Goal: Task Accomplishment & Management: Manage account settings

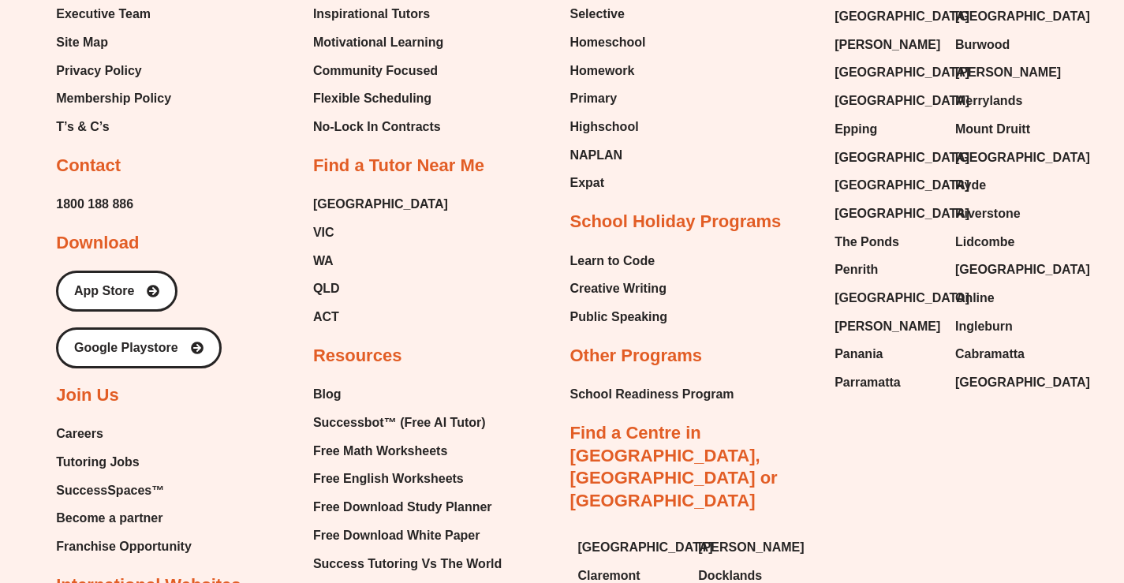
scroll to position [1103, 0]
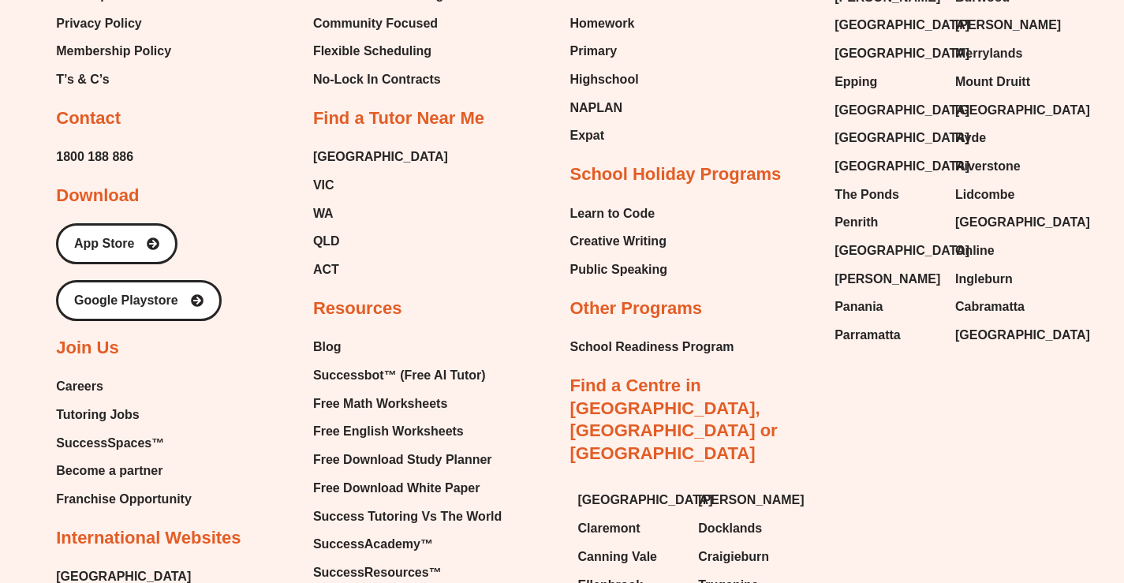
scroll to position [1153, 0]
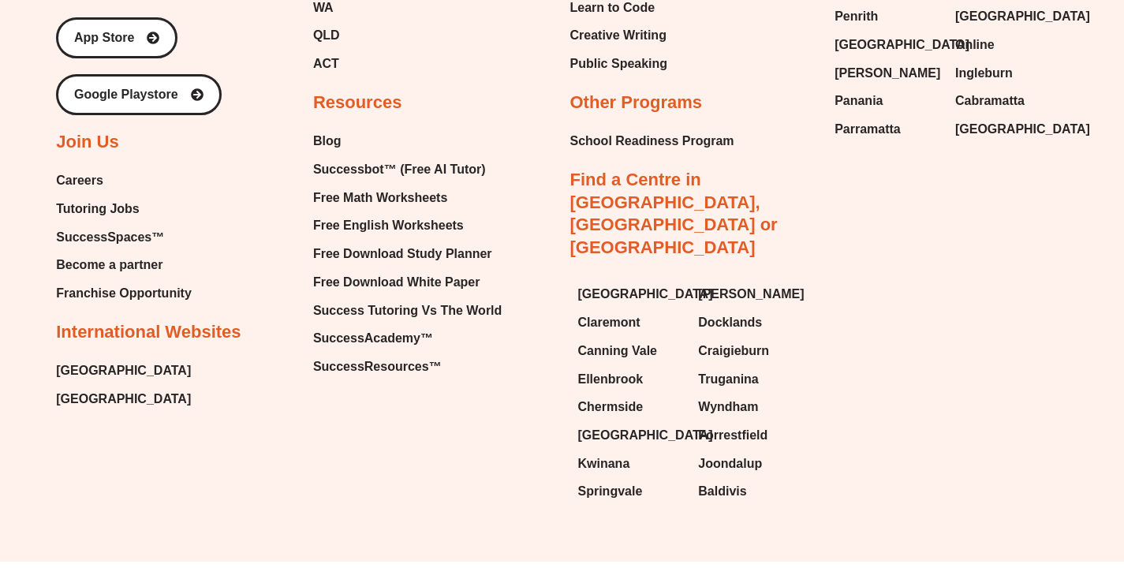
scroll to position [1370, 0]
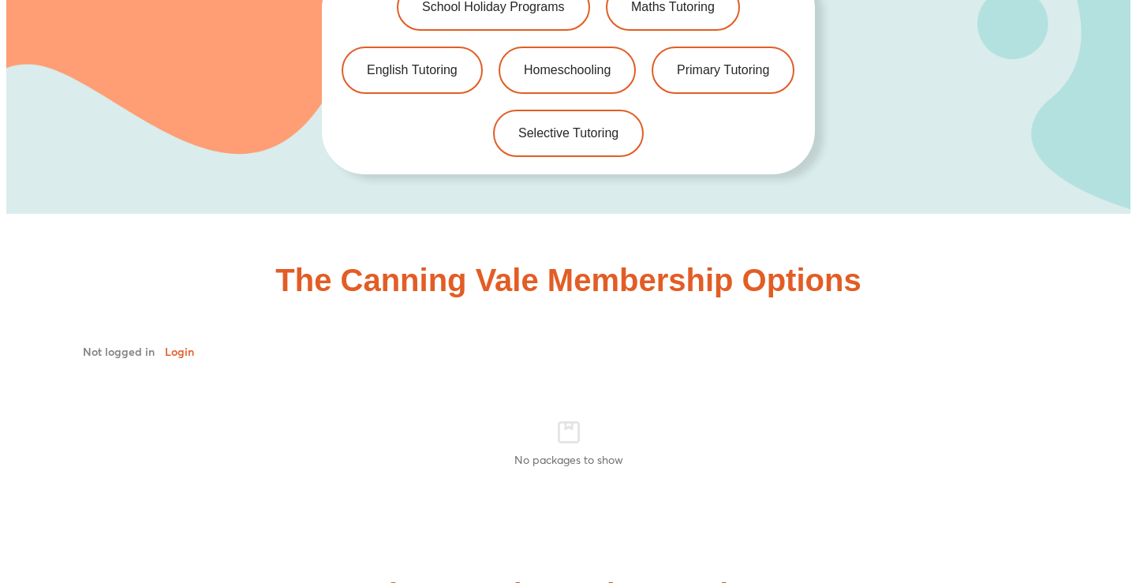
scroll to position [3603, 0]
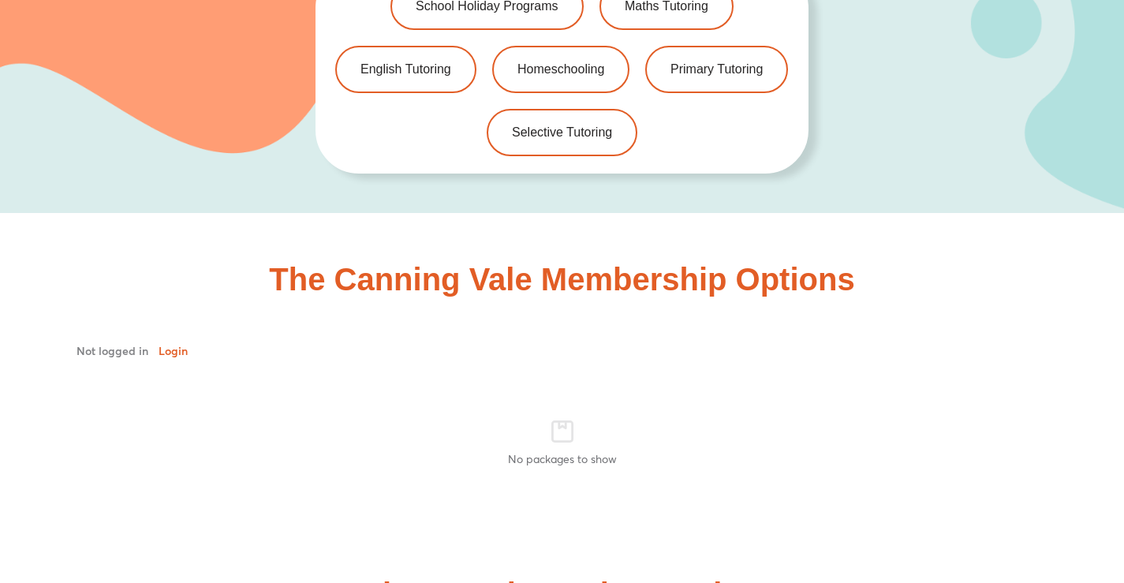
click at [169, 346] on span "Login" at bounding box center [174, 351] width 38 height 11
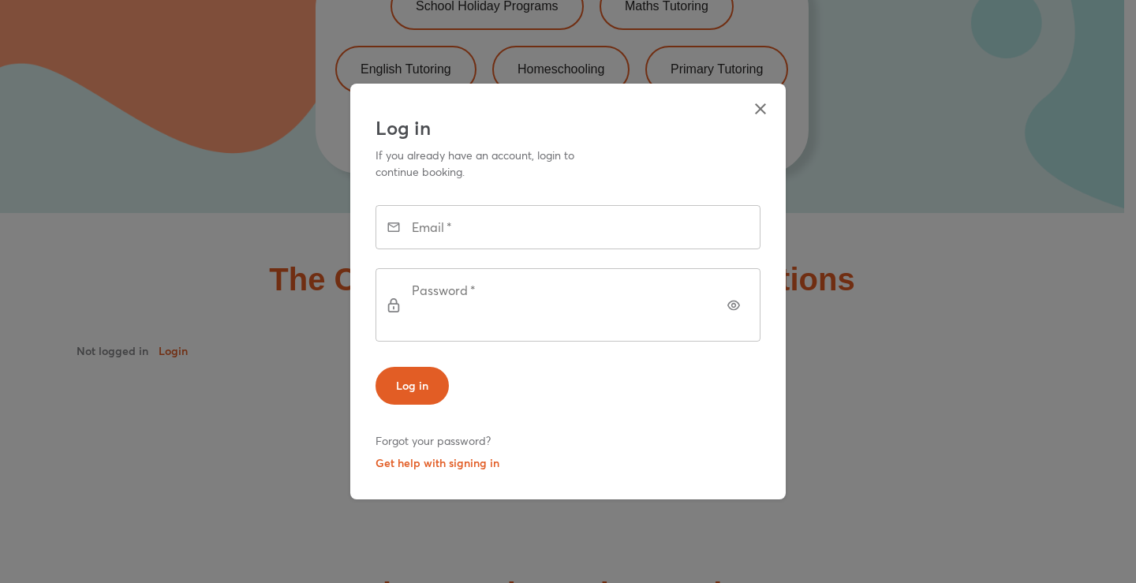
click at [405, 249] on div "Email *" at bounding box center [568, 227] width 385 height 44
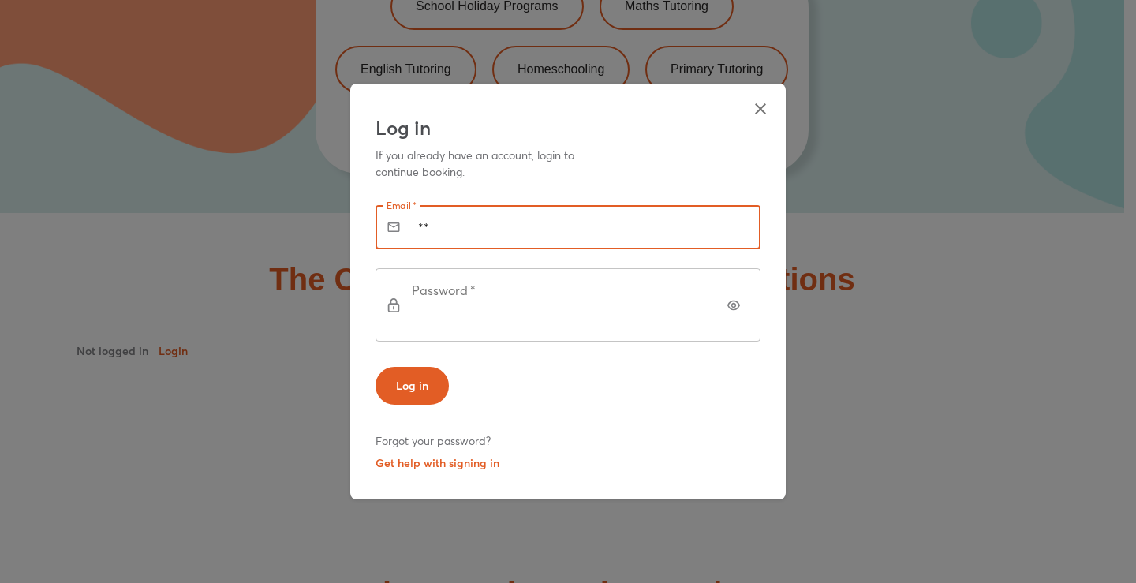
type input "**********"
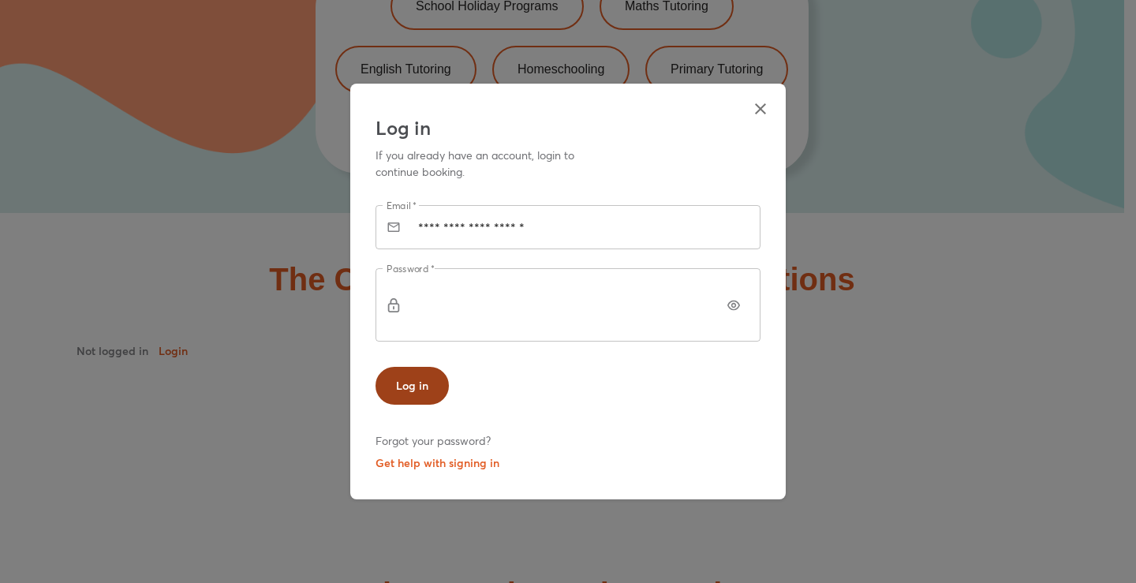
click at [413, 378] on span "Log in" at bounding box center [412, 386] width 32 height 16
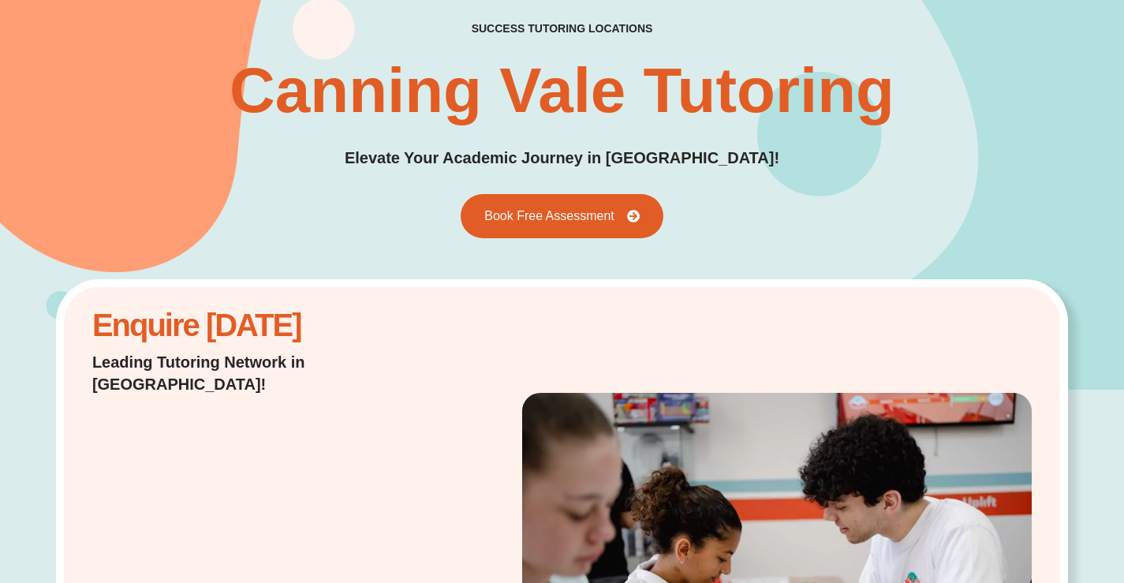
scroll to position [0, 0]
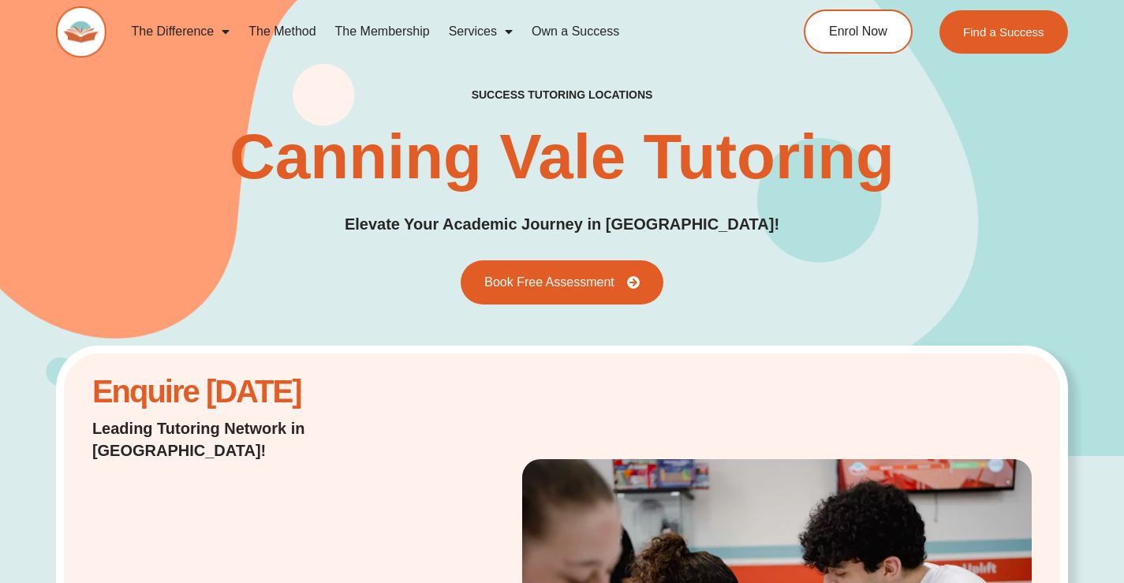
click at [0, 418] on div "success tutoring locations Canning Vale Tutoring Elevate Your Academic Journey …" at bounding box center [562, 195] width 1124 height 521
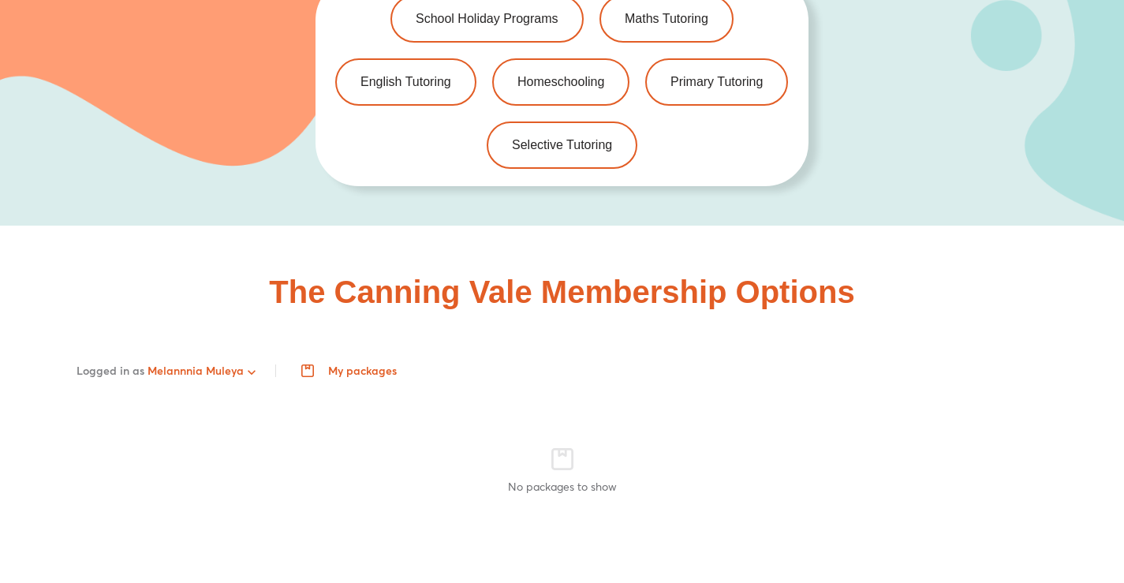
scroll to position [3591, 0]
click at [356, 364] on span "My packages" at bounding box center [351, 370] width 92 height 13
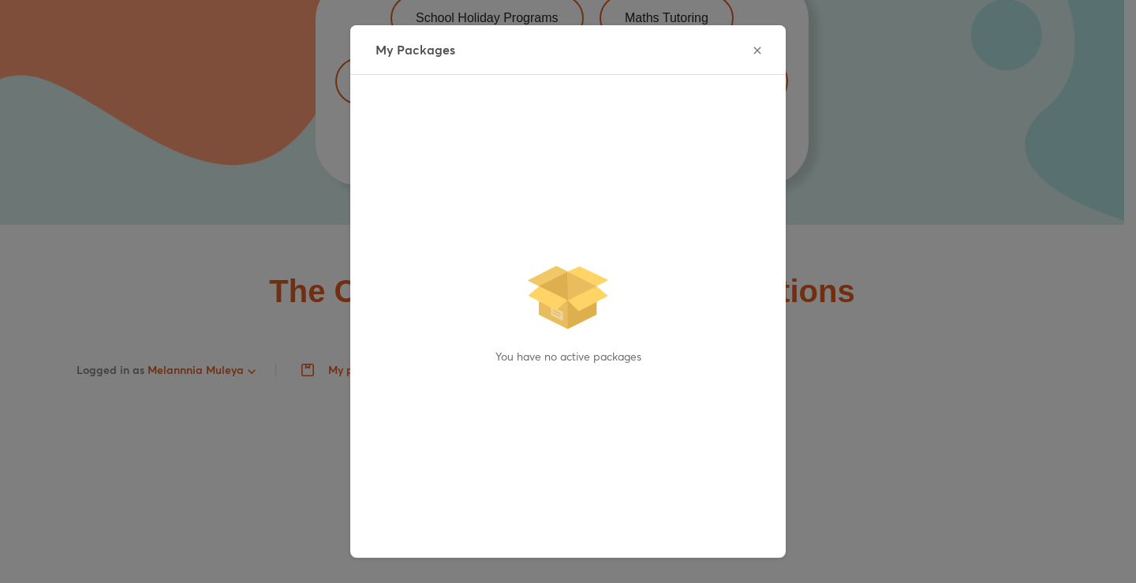
click at [185, 234] on div "My Packages You have no active packages" at bounding box center [568, 291] width 1136 height 583
click at [760, 56] on button "button" at bounding box center [758, 51] width 32 height 32
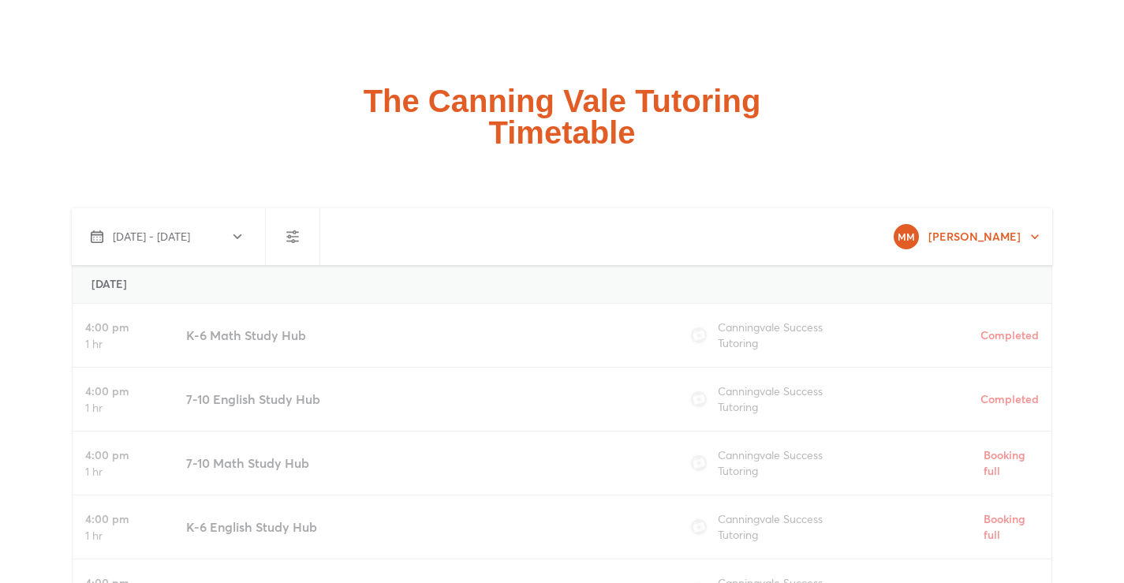
scroll to position [4112, 0]
click at [1035, 228] on icon "account of current user" at bounding box center [1035, 236] width 16 height 16
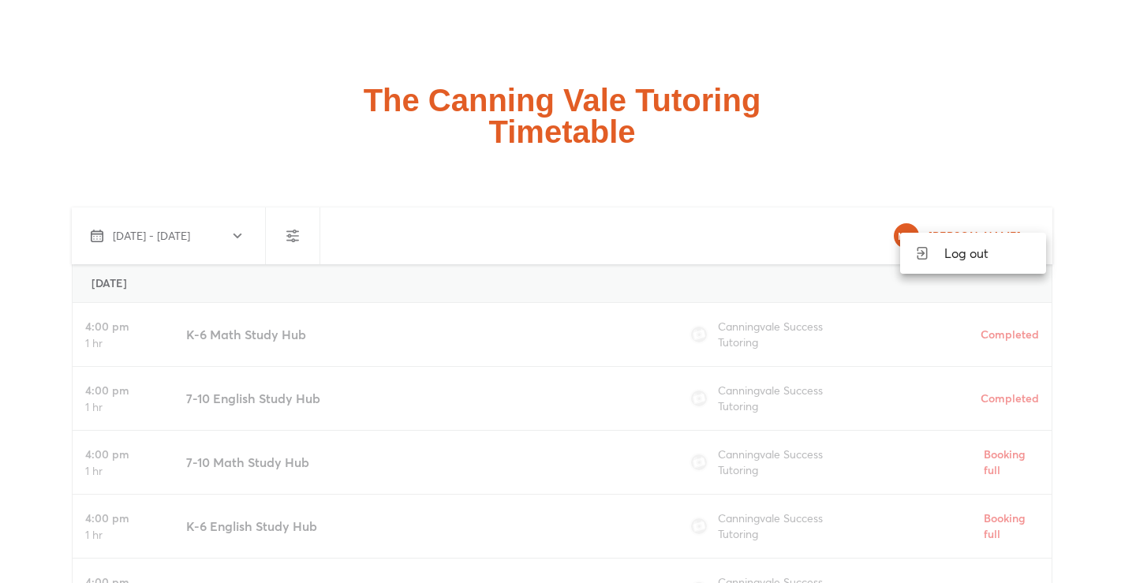
click at [996, 136] on div at bounding box center [568, 291] width 1136 height 583
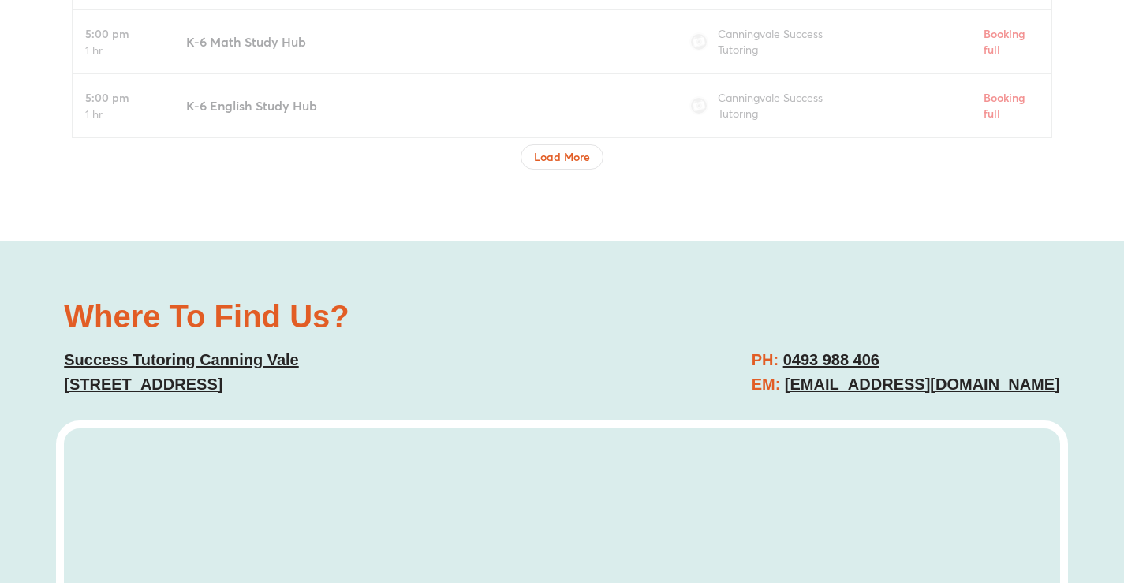
scroll to position [5580, 0]
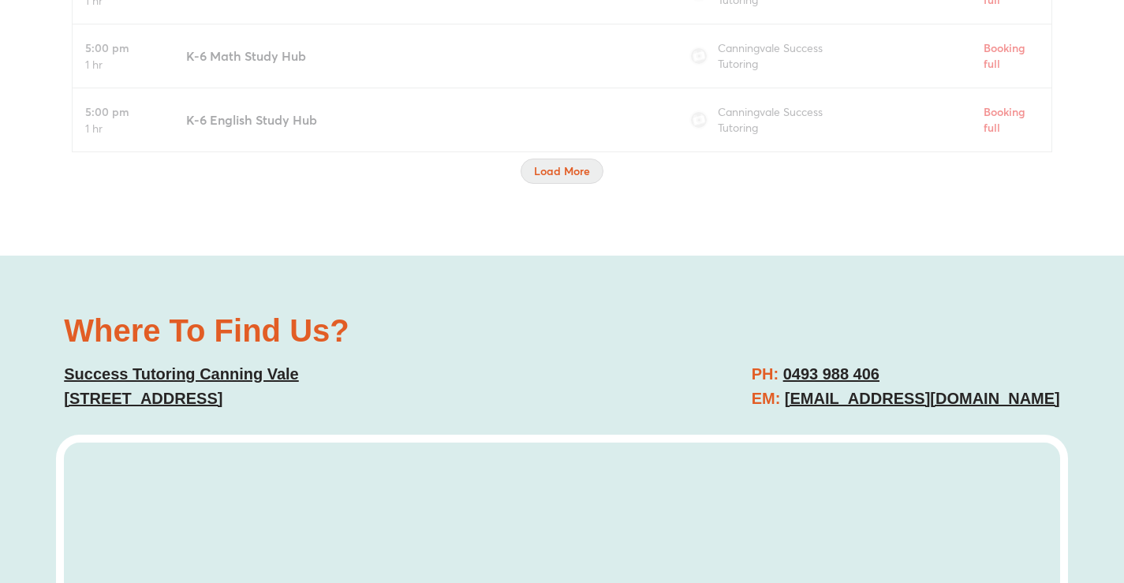
click at [558, 163] on span "Load More" at bounding box center [562, 171] width 56 height 16
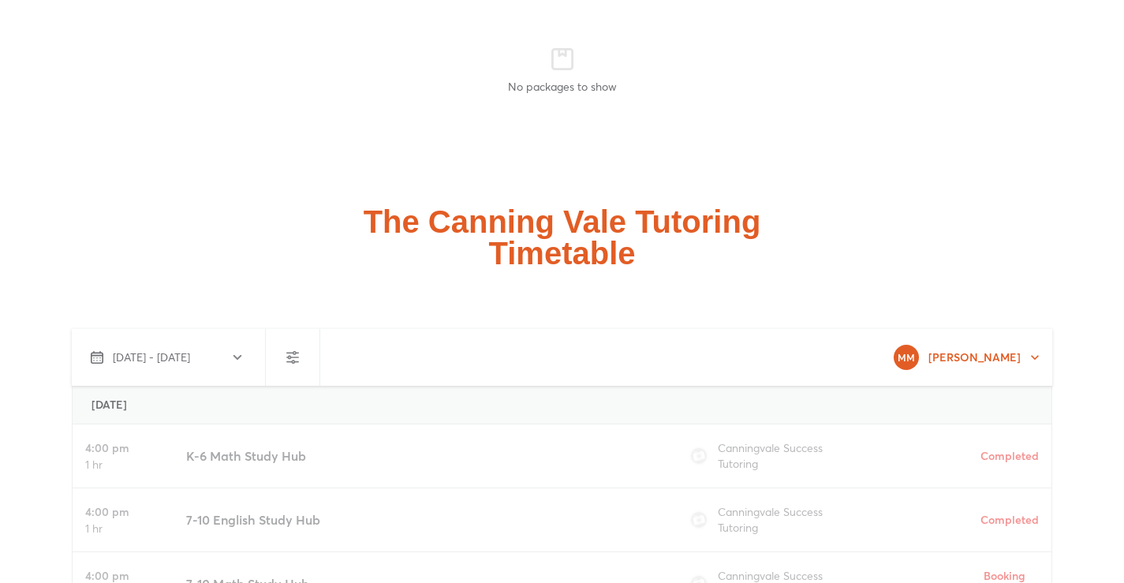
scroll to position [4005, 0]
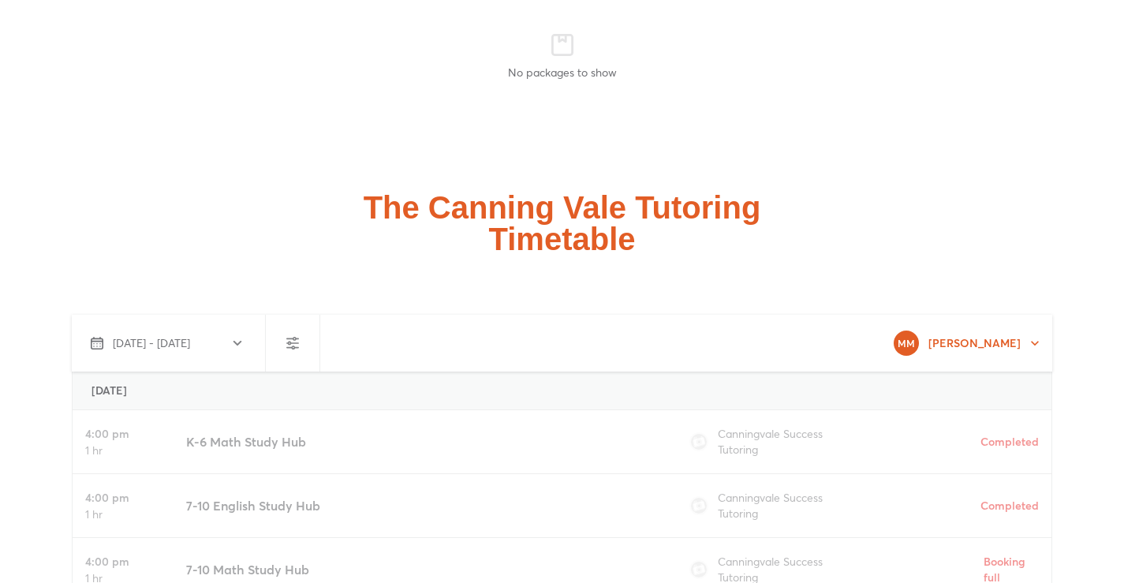
click at [237, 337] on icon "button" at bounding box center [237, 343] width 13 height 13
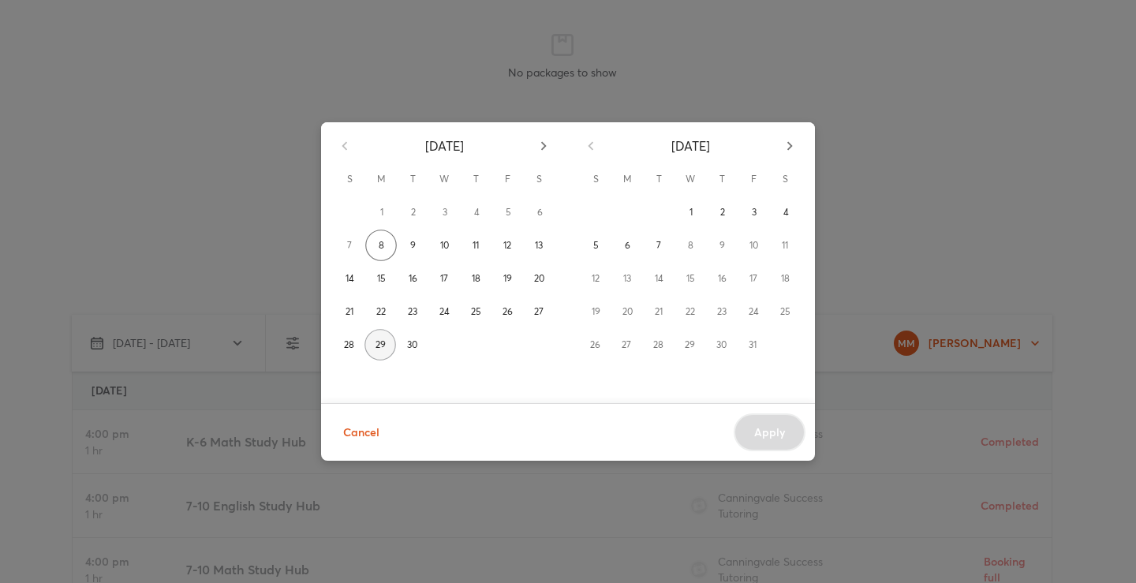
click at [379, 346] on span "29" at bounding box center [381, 345] width 10 height 16
click at [993, 241] on div "September 2025 S M T W T F S 1 2 3 4 5 6 7 8 9 10 11 12 13 14 15 16 17 18 19 20…" at bounding box center [568, 291] width 1136 height 583
click at [628, 276] on div "13" at bounding box center [627, 279] width 32 height 32
click at [775, 438] on div "Cancel Apply" at bounding box center [568, 432] width 494 height 58
click at [942, 193] on div "September 2025 S M T W T F S 1 2 3 4 5 6 7 8 9 10 11 12 13 14 15 16 17 18 19 20…" at bounding box center [568, 291] width 1136 height 583
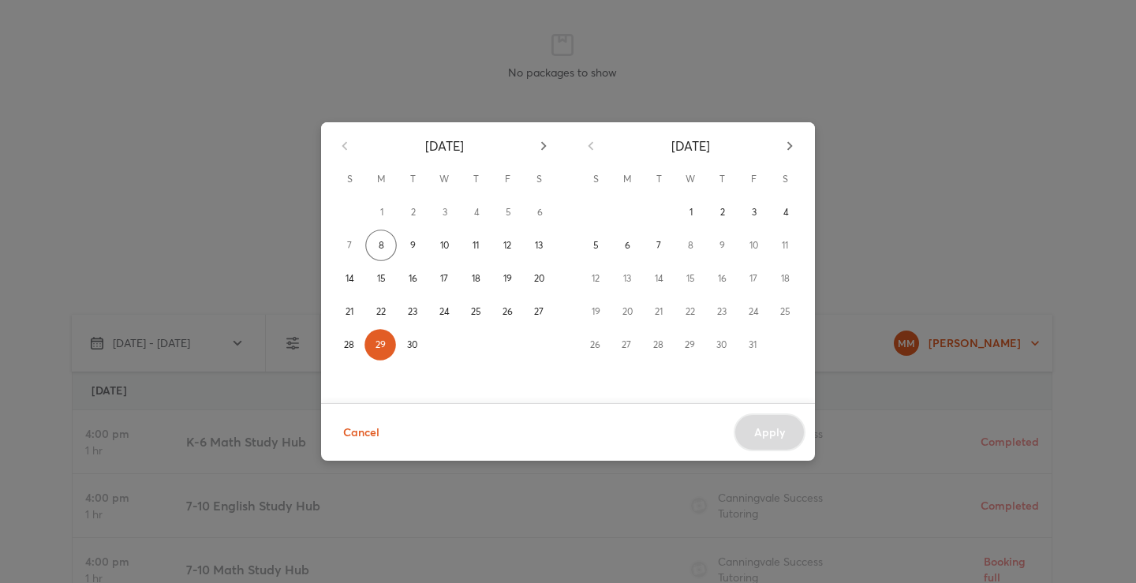
click at [935, 197] on div "September 2025 S M T W T F S 1 2 3 4 5 6 7 8 9 10 11 12 13 14 15 16 17 18 19 20…" at bounding box center [568, 291] width 1136 height 583
click at [227, 178] on div "September 2025 S M T W T F S 1 2 3 4 5 6 7 8 9 10 11 12 13 14 15 16 17 18 19 20…" at bounding box center [568, 291] width 1136 height 583
click at [191, 166] on div "September 2025 S M T W T F S 1 2 3 4 5 6 7 8 9 10 11 12 13 14 15 16 17 18 19 20…" at bounding box center [568, 291] width 1136 height 583
click at [164, 174] on div "September 2025 S M T W T F S 1 2 3 4 5 6 7 8 9 10 11 12 13 14 15 16 17 18 19 20…" at bounding box center [568, 291] width 1136 height 583
click at [346, 156] on div "September 2025" at bounding box center [444, 142] width 246 height 41
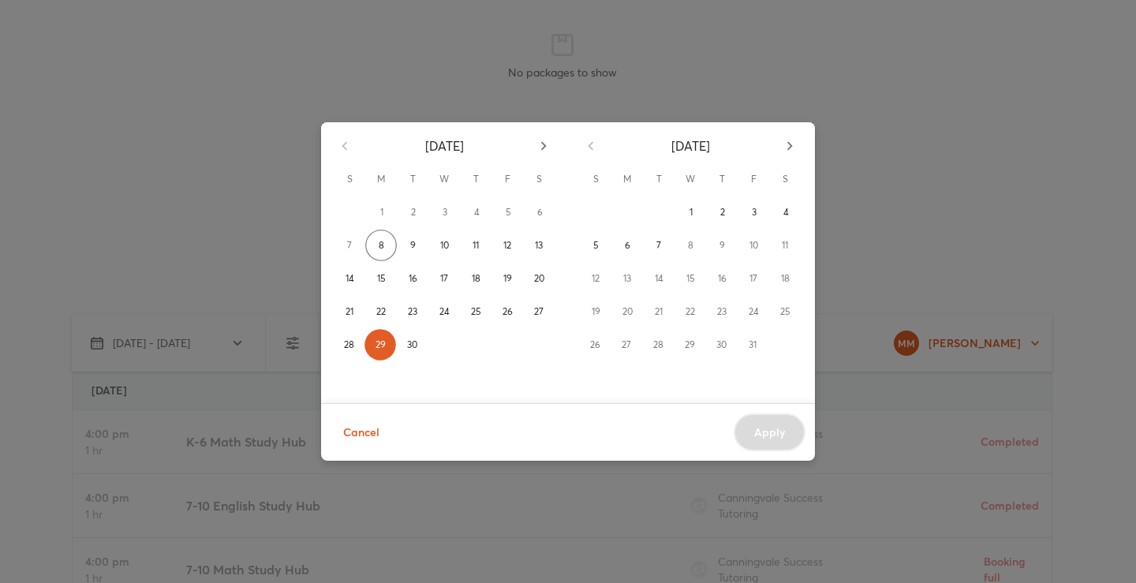
click at [981, 181] on div "September 2025 S M T W T F S 1 2 3 4 5 6 7 8 9 10 11 12 13 14 15 16 17 18 19 20…" at bounding box center [568, 291] width 1136 height 583
click at [1077, 189] on div "September 2025 S M T W T F S 1 2 3 4 5 6 7 8 9 10 11 12 13 14 15 16 17 18 19 20…" at bounding box center [568, 291] width 1136 height 583
click at [1064, 176] on div "September 2025 S M T W T F S 1 2 3 4 5 6 7 8 9 10 11 12 13 14 15 16 17 18 19 20…" at bounding box center [568, 291] width 1136 height 583
click at [1049, 189] on div "September 2025 S M T W T F S 1 2 3 4 5 6 7 8 9 10 11 12 13 14 15 16 17 18 19 20…" at bounding box center [568, 291] width 1136 height 583
click at [375, 447] on button "Cancel" at bounding box center [362, 432] width 62 height 39
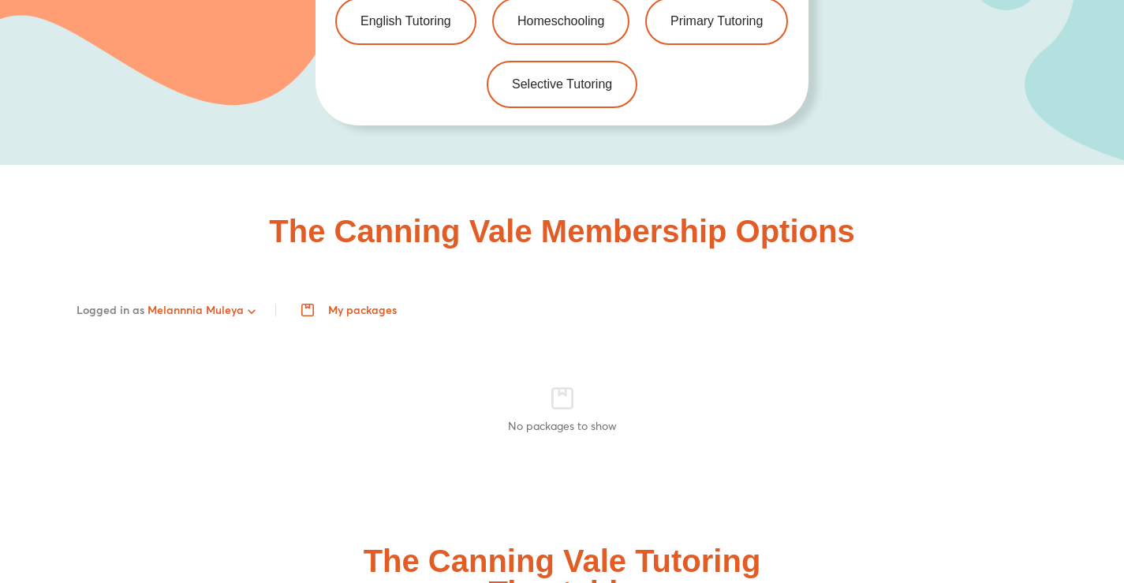
scroll to position [3655, 0]
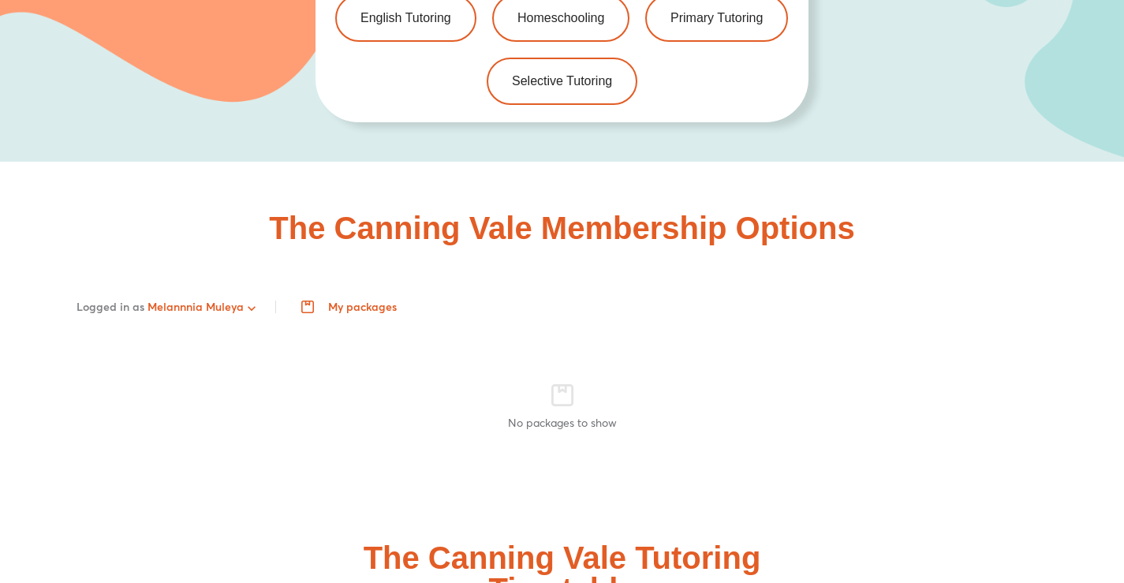
click at [245, 301] on icon "button" at bounding box center [252, 309] width 16 height 16
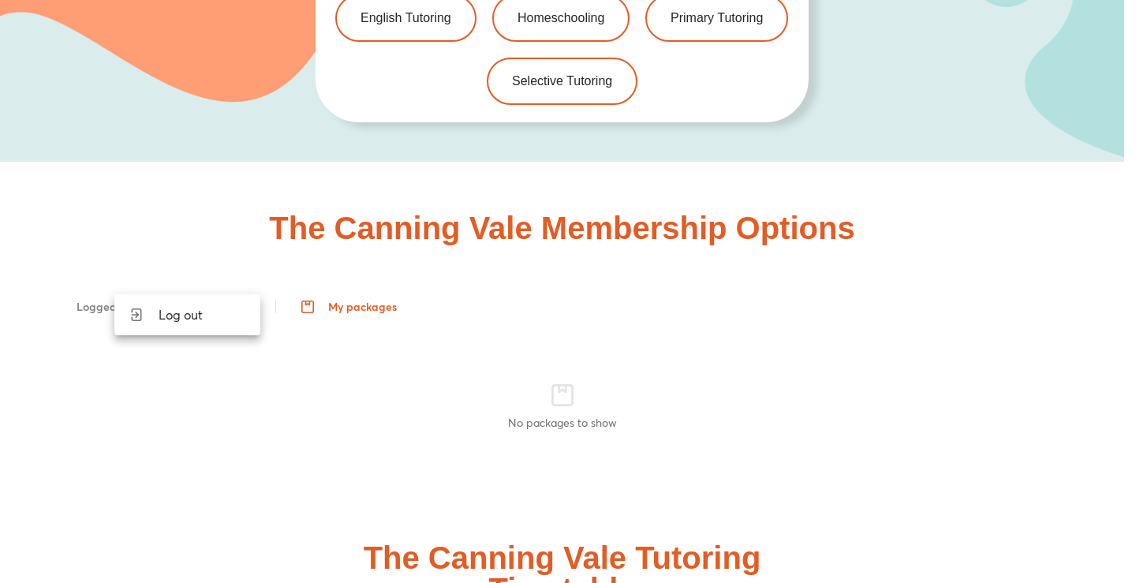
click at [100, 286] on div at bounding box center [568, 291] width 1136 height 583
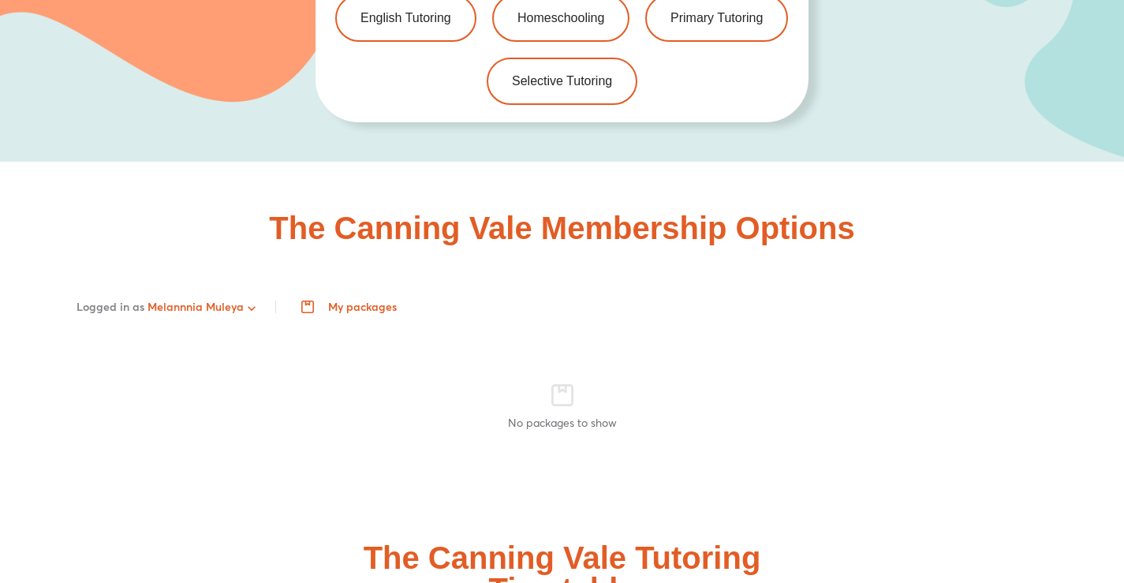
click at [106, 299] on span "Logged in as" at bounding box center [111, 306] width 68 height 15
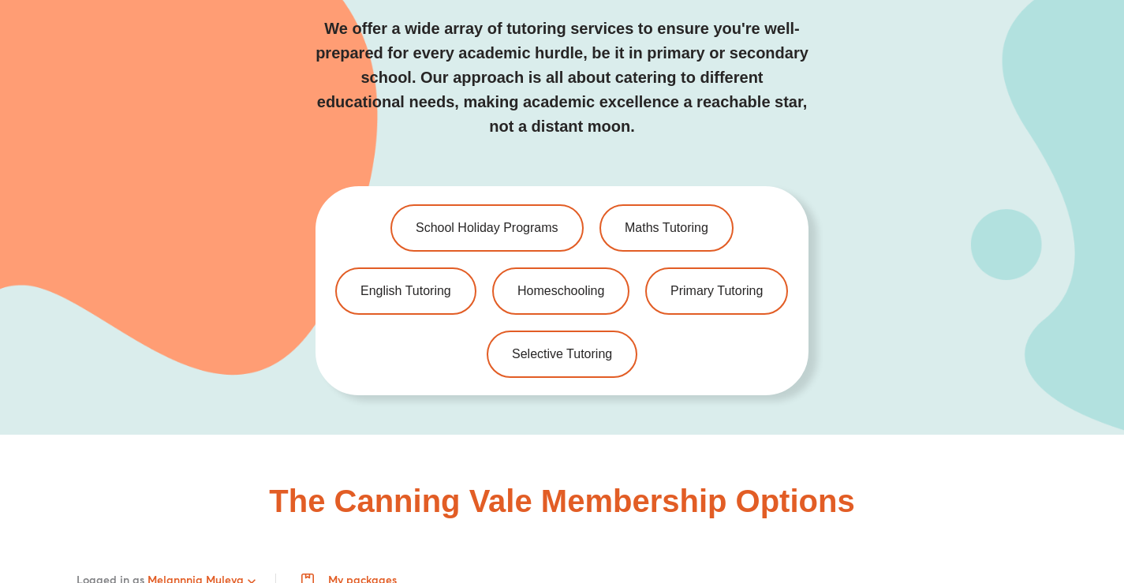
scroll to position [3382, 0]
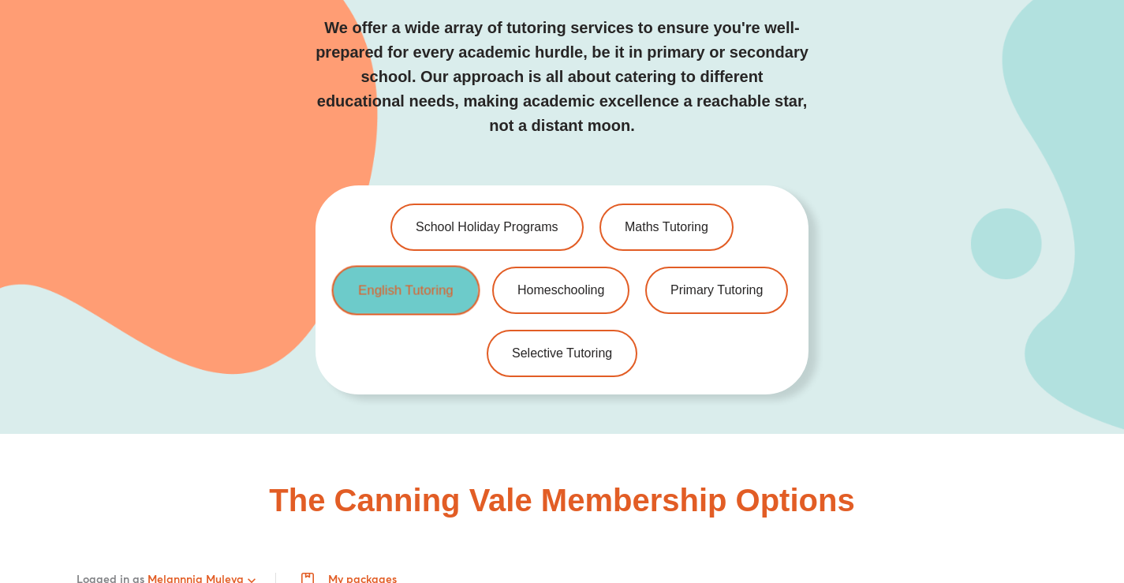
click at [398, 275] on link "English Tutoring" at bounding box center [406, 290] width 148 height 50
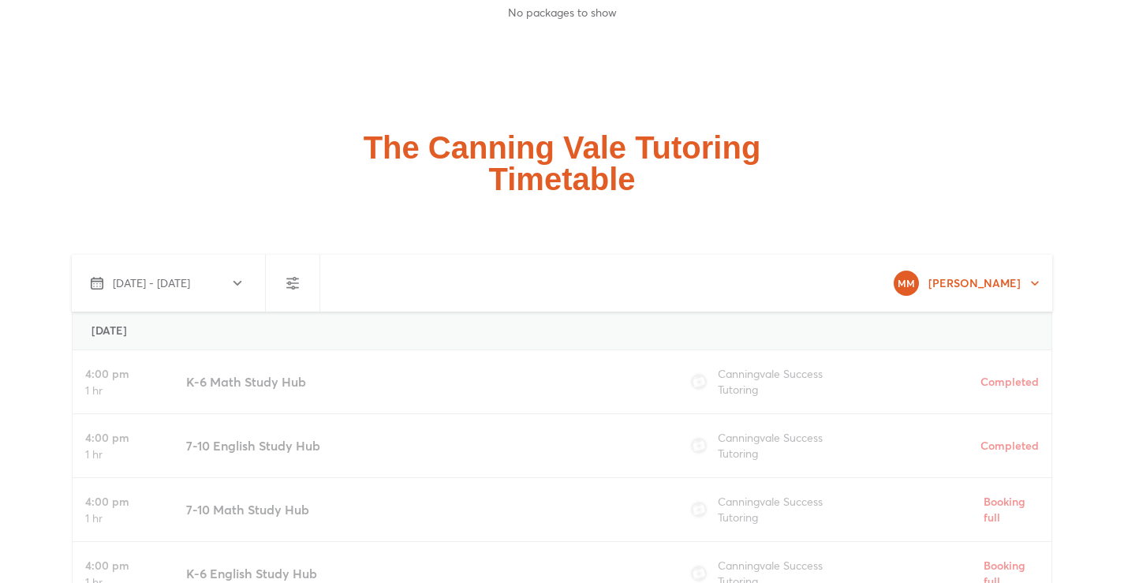
scroll to position [4083, 0]
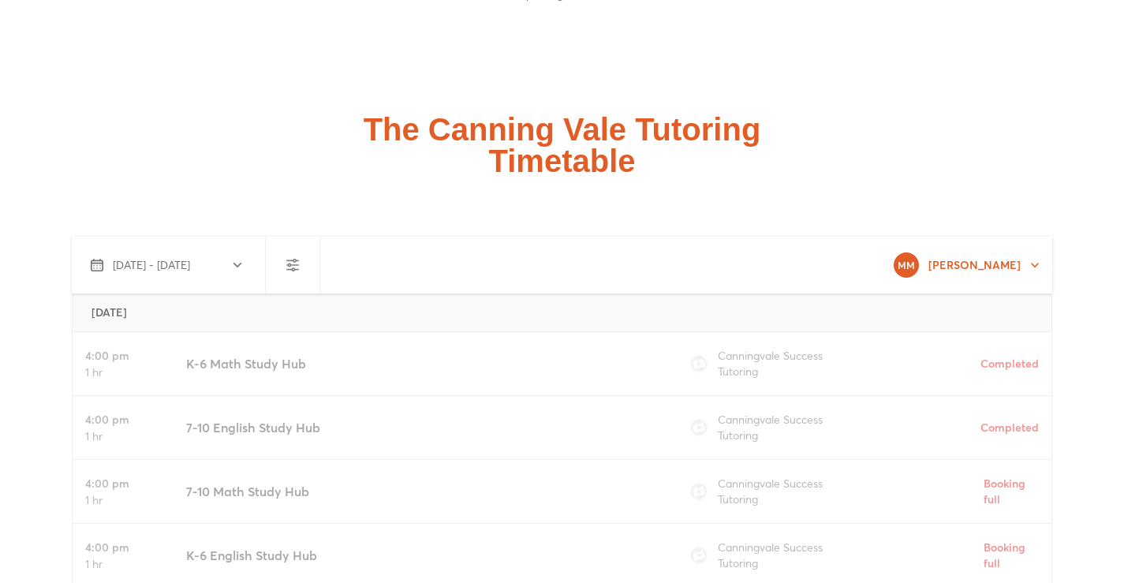
click at [294, 259] on use "button" at bounding box center [292, 265] width 13 height 13
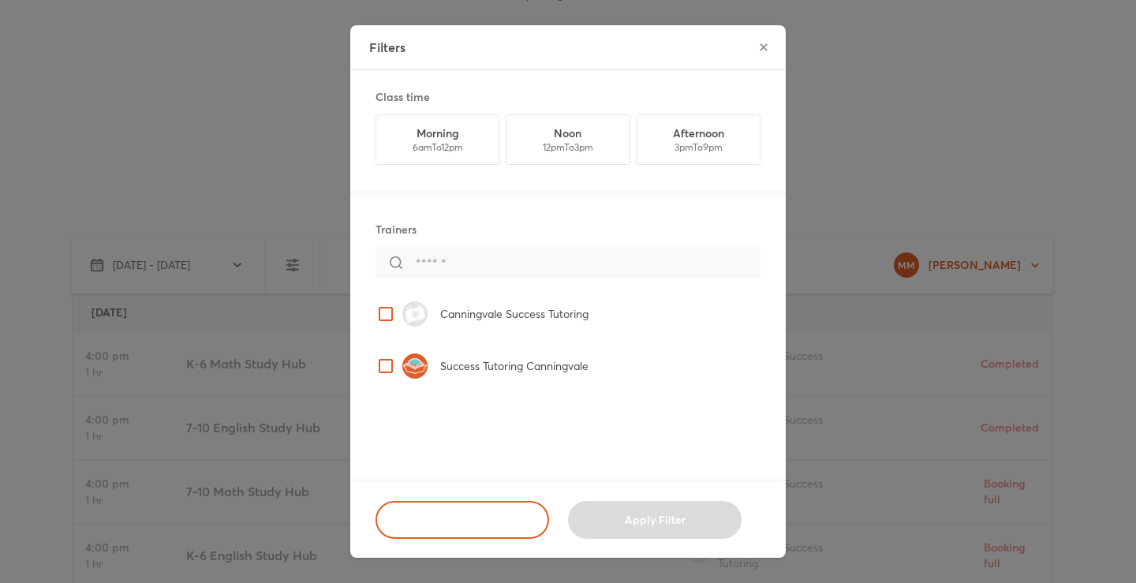
click at [156, 145] on div "Filters Class time Morning 6am To 12pm Noon 12pm To 3pm Afternoon 3pm To 9pm Tr…" at bounding box center [568, 291] width 1136 height 583
click at [764, 41] on icon "close" at bounding box center [763, 47] width 13 height 13
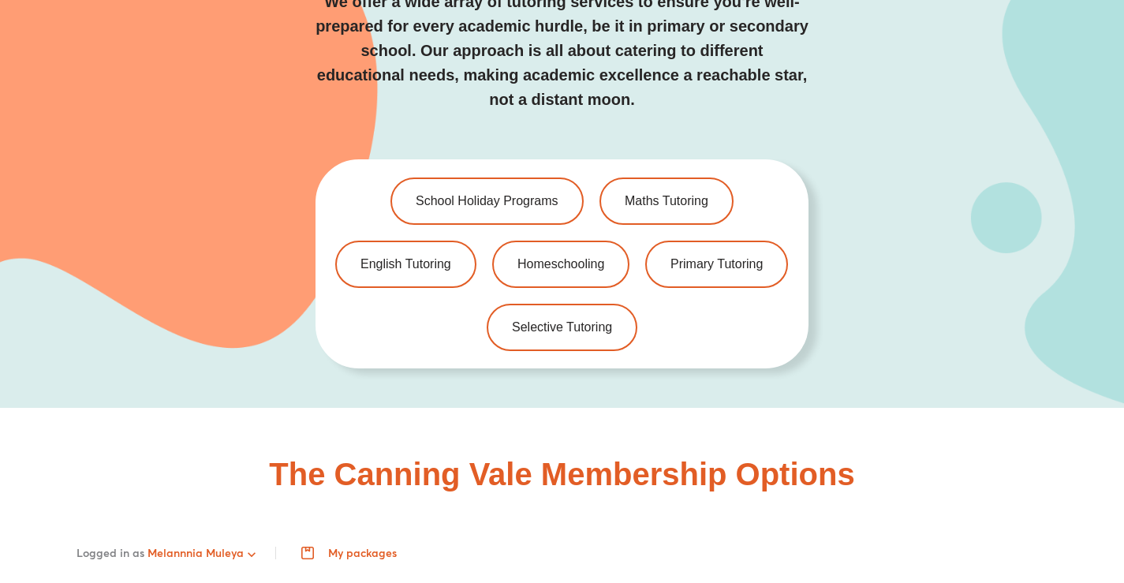
scroll to position [3410, 0]
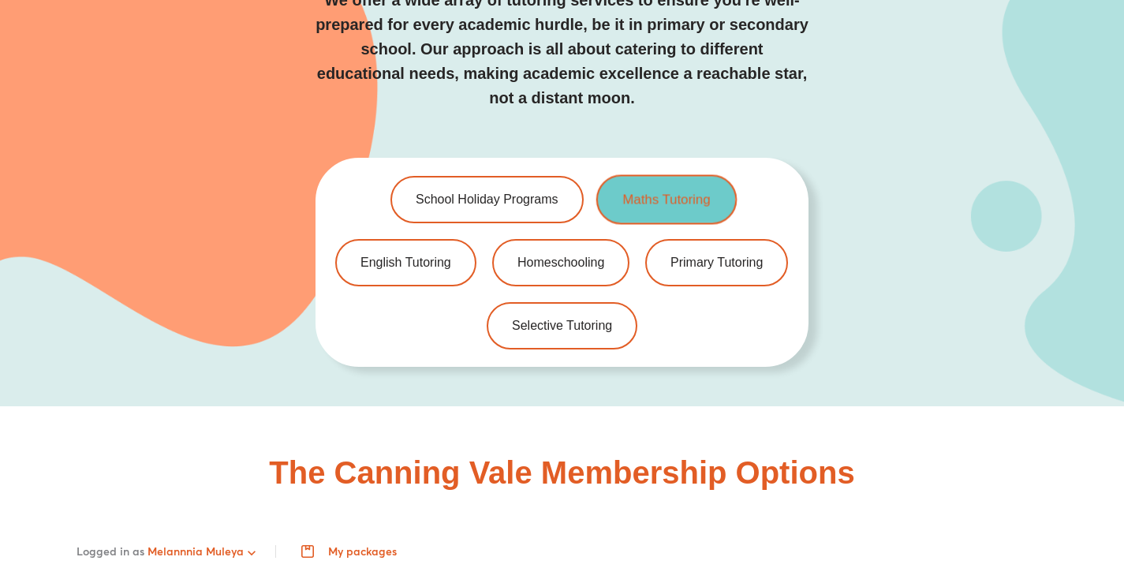
click at [687, 174] on link "Maths Tutoring" at bounding box center [666, 199] width 140 height 50
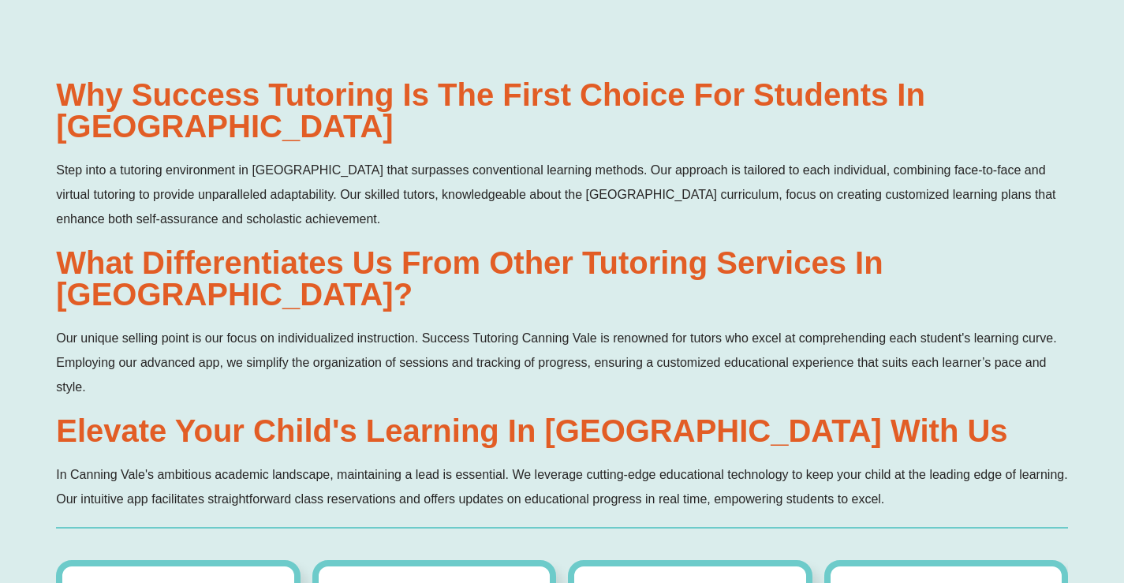
scroll to position [0, 0]
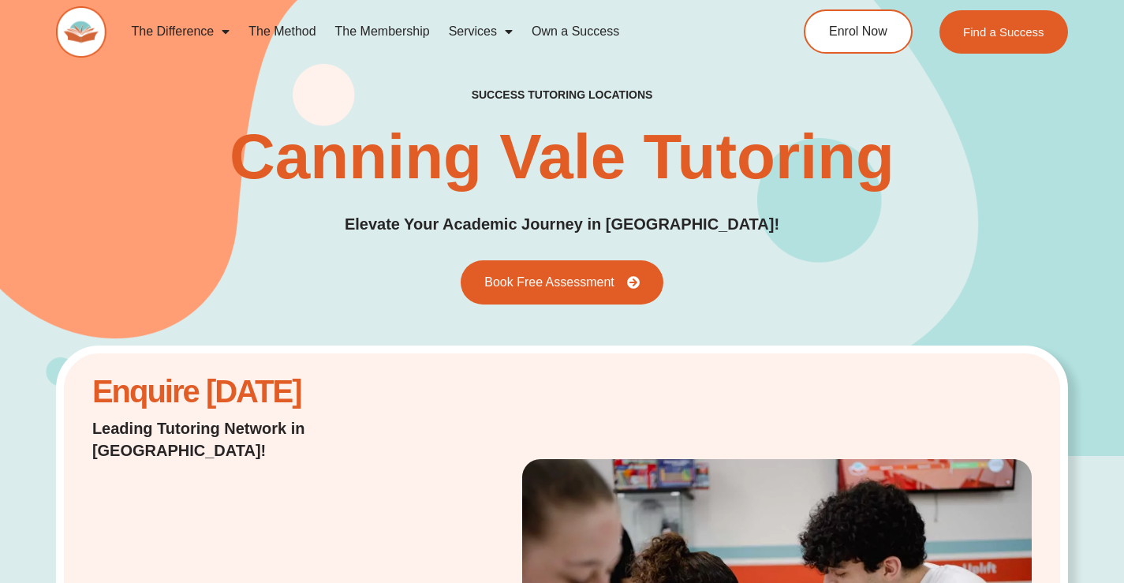
click at [499, 30] on span "Menu" at bounding box center [505, 31] width 16 height 28
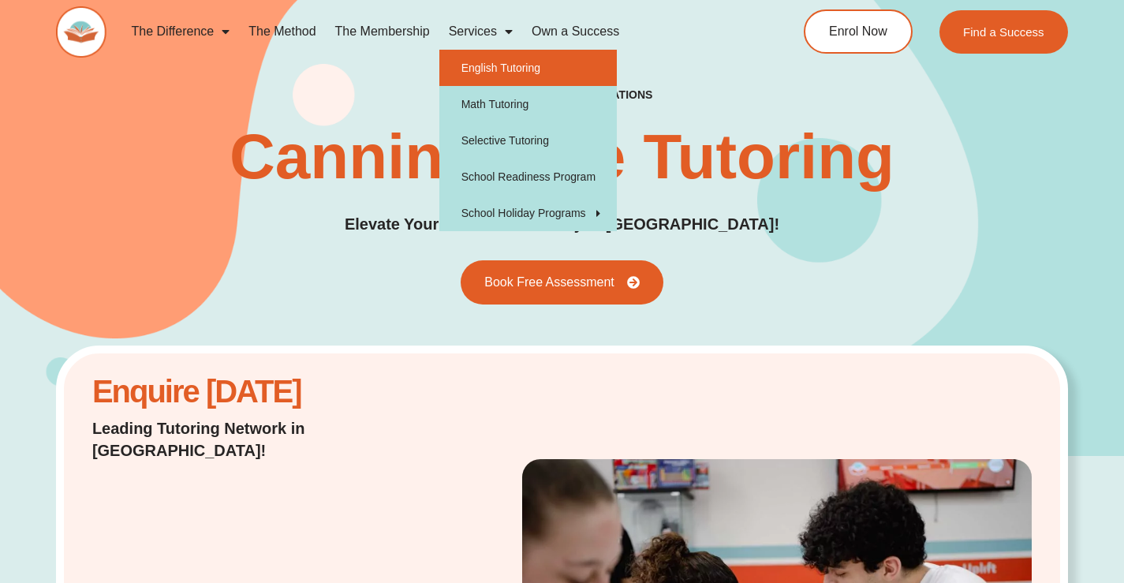
click at [516, 66] on link "English Tutoring" at bounding box center [528, 68] width 178 height 36
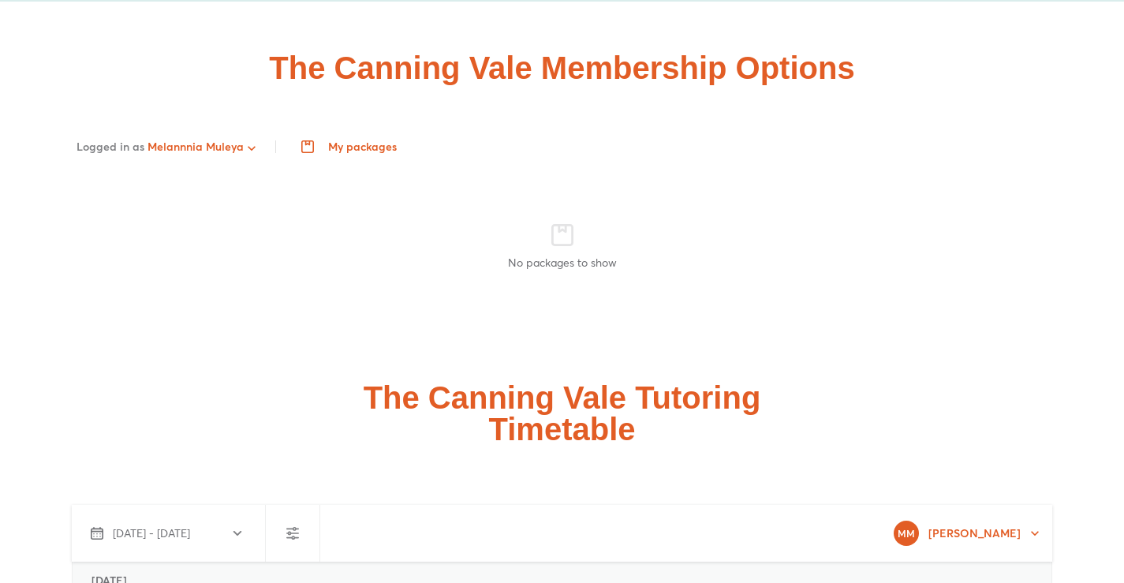
scroll to position [3819, 0]
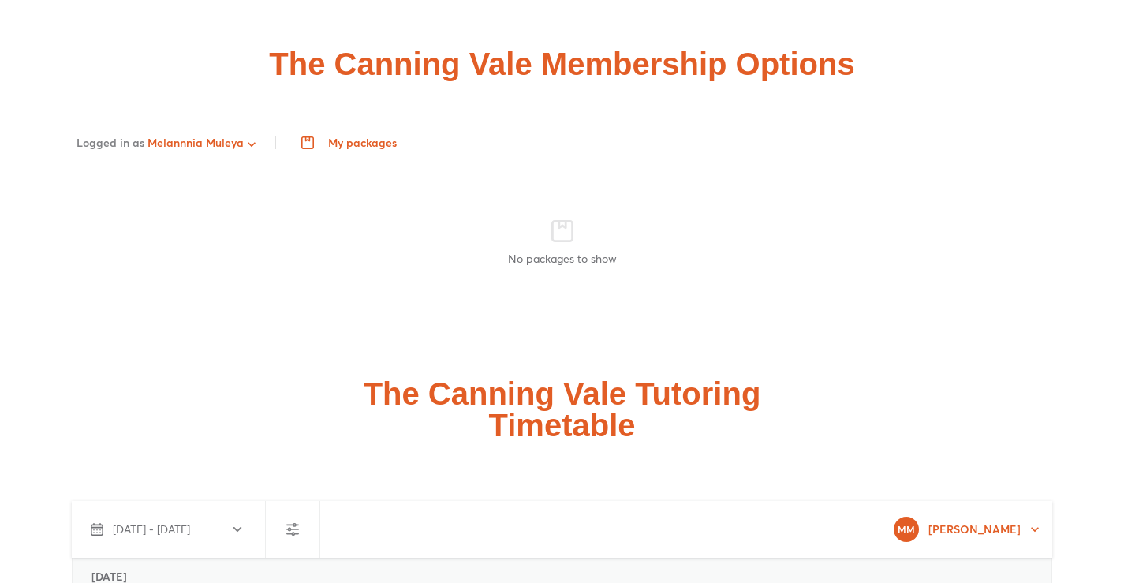
click at [341, 136] on span "My packages" at bounding box center [351, 142] width 92 height 13
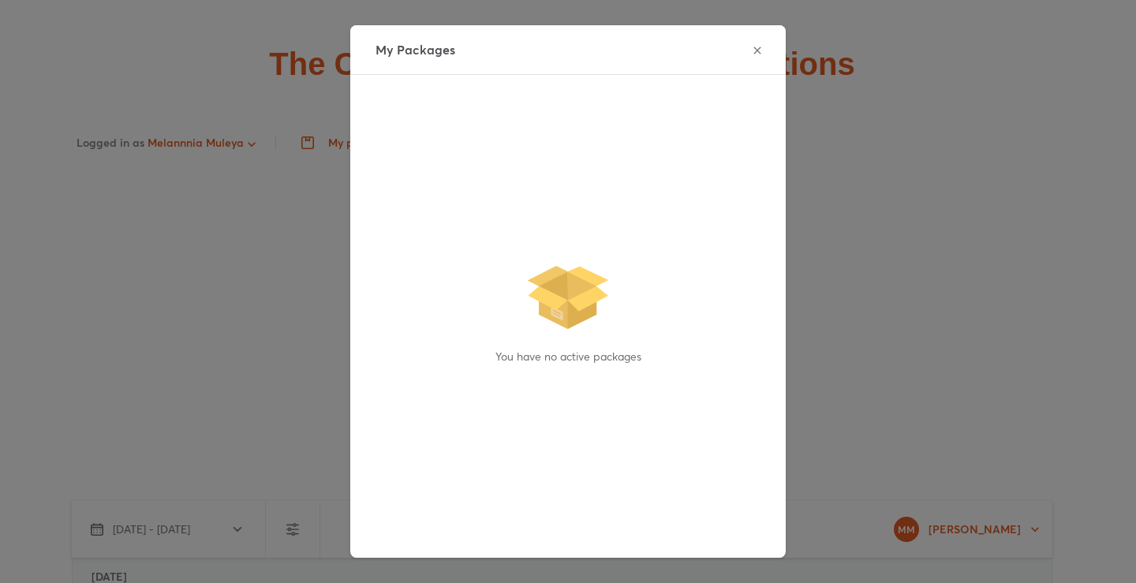
click at [753, 48] on icon "button" at bounding box center [756, 50] width 7 height 7
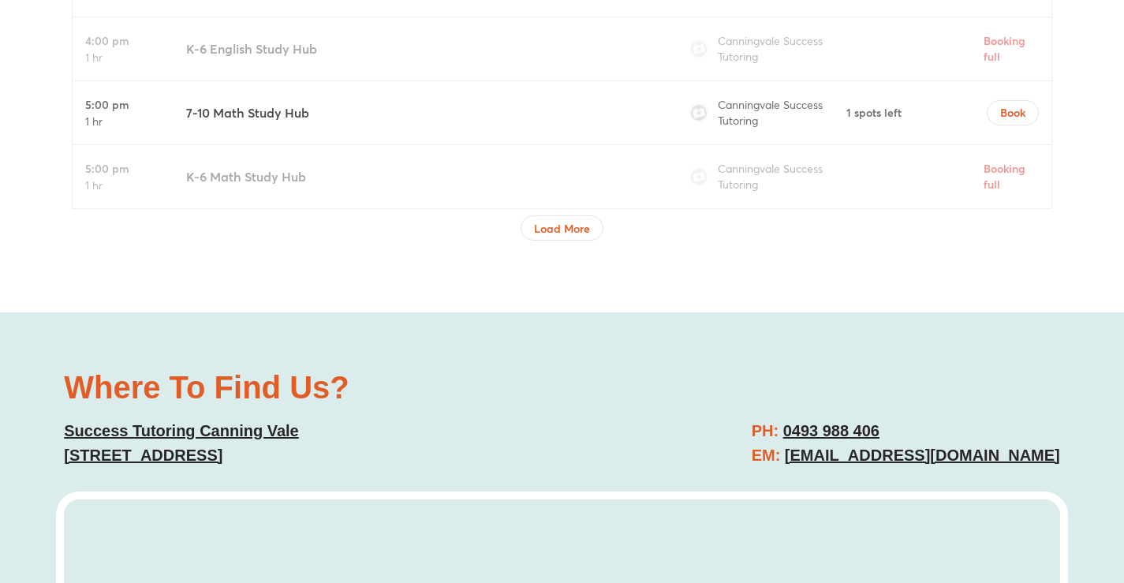
scroll to position [6896, 0]
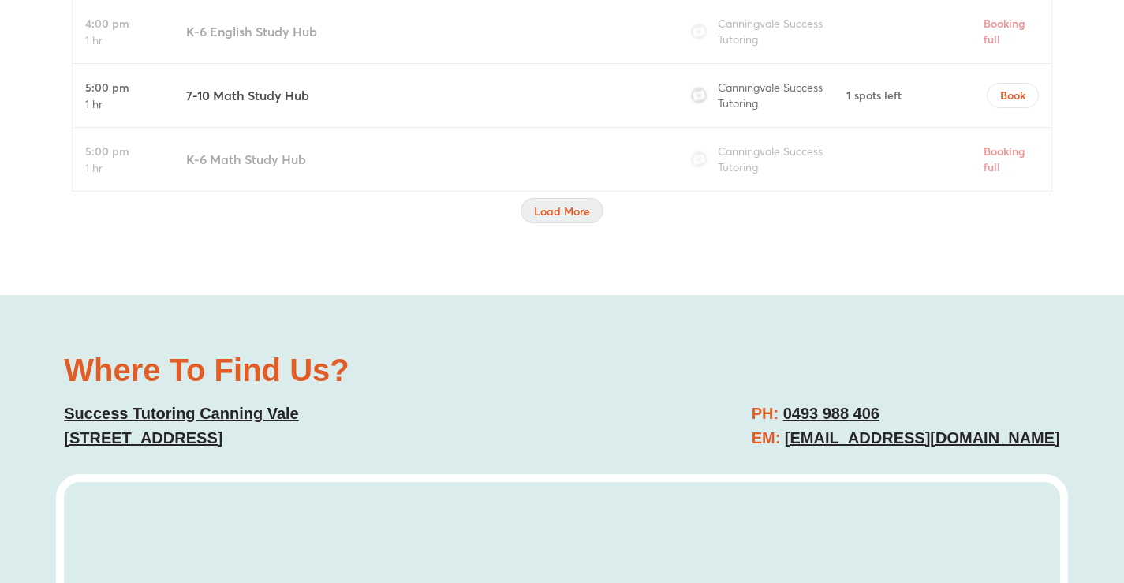
click at [552, 204] on span "Load More" at bounding box center [562, 212] width 56 height 16
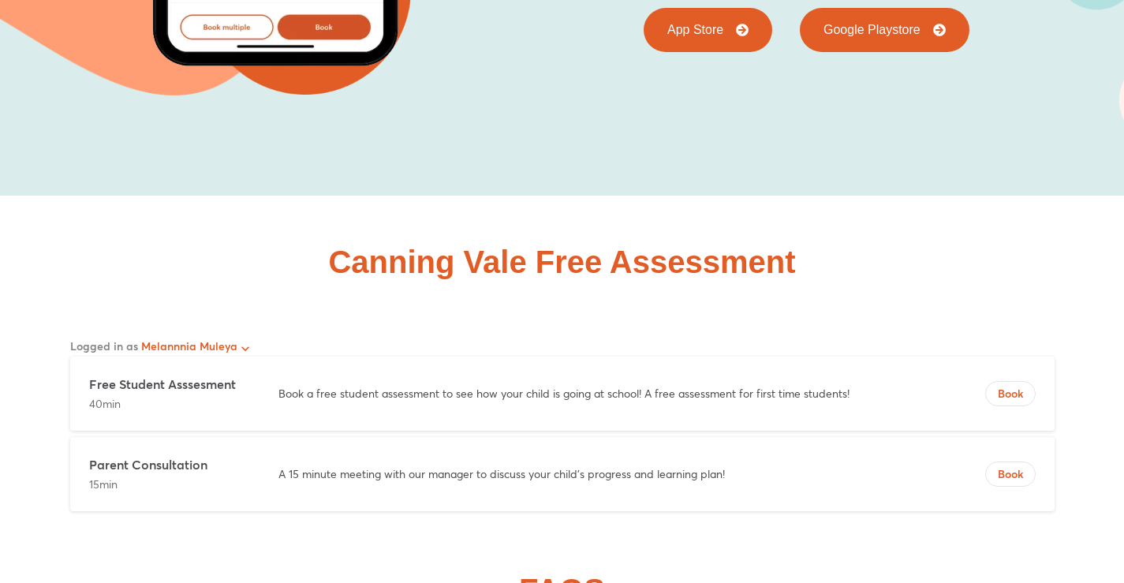
scroll to position [9918, 0]
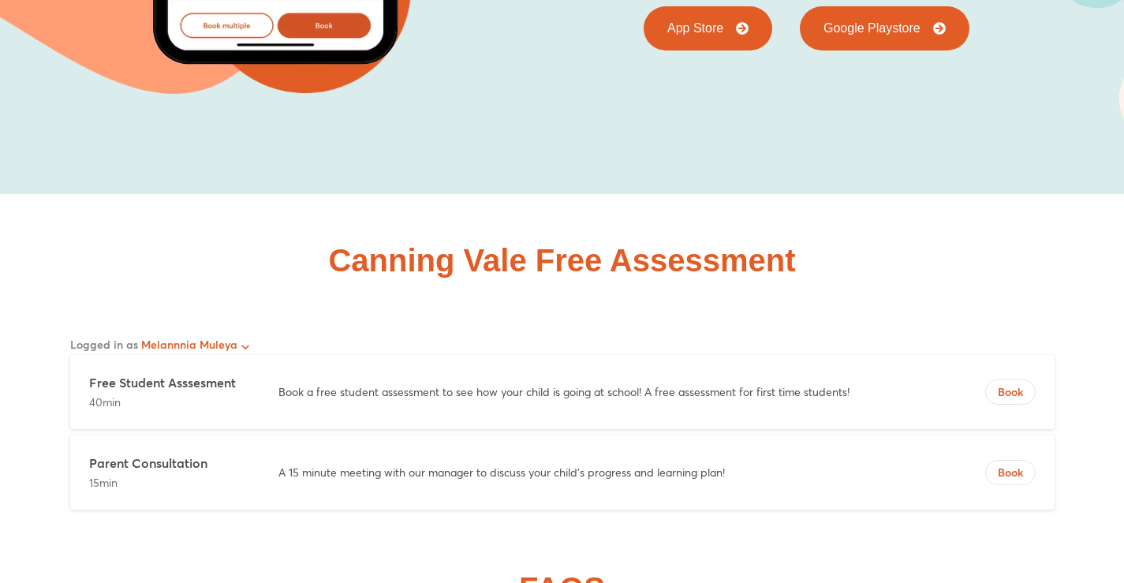
click at [249, 339] on icon "button" at bounding box center [245, 347] width 16 height 16
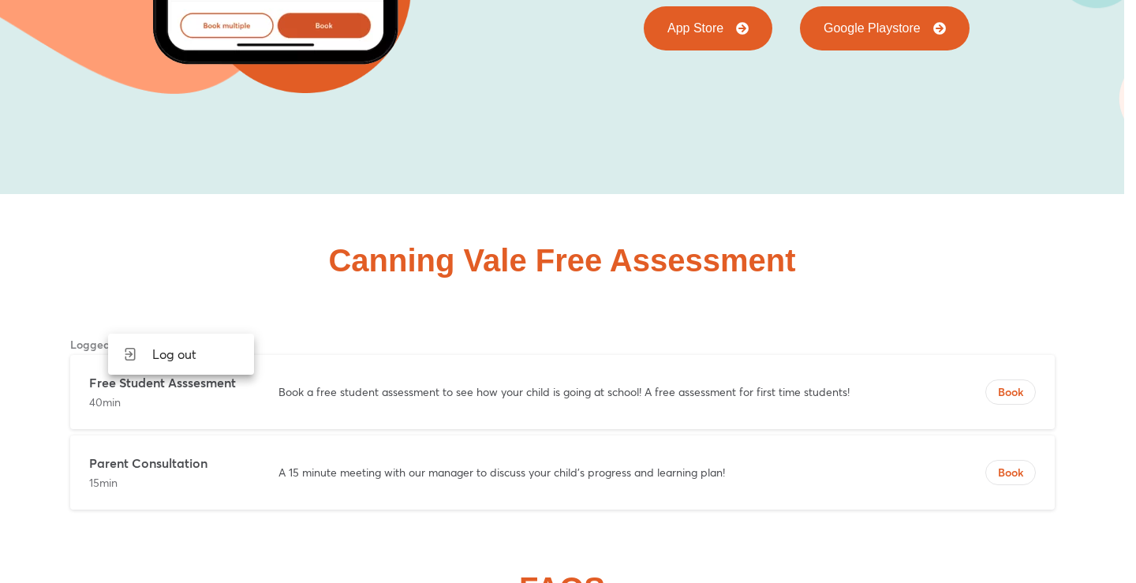
click at [144, 279] on div at bounding box center [568, 291] width 1136 height 583
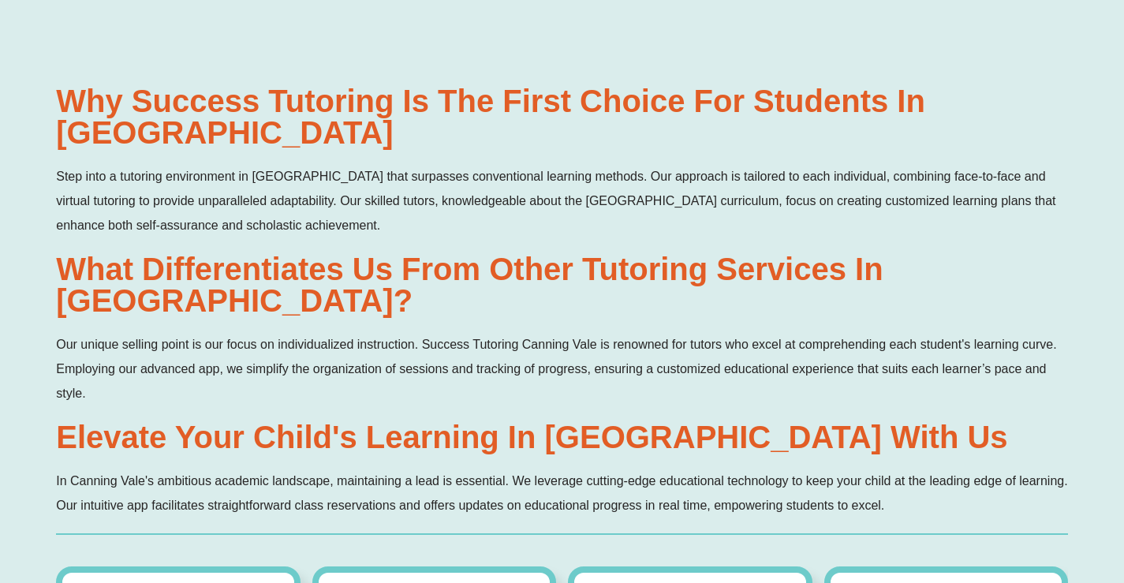
scroll to position [0, 0]
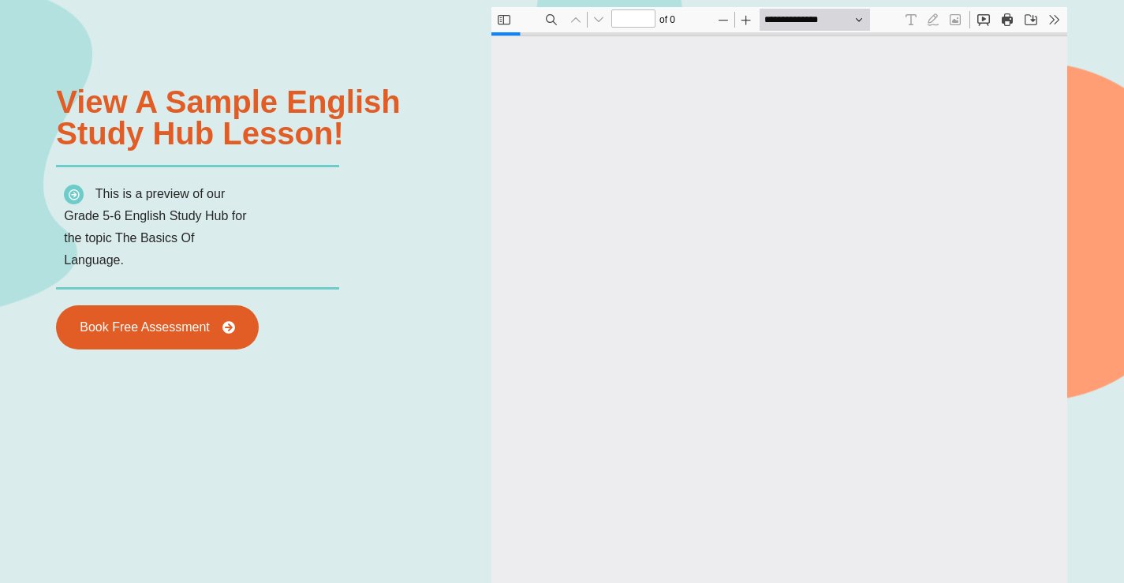
type input "*"
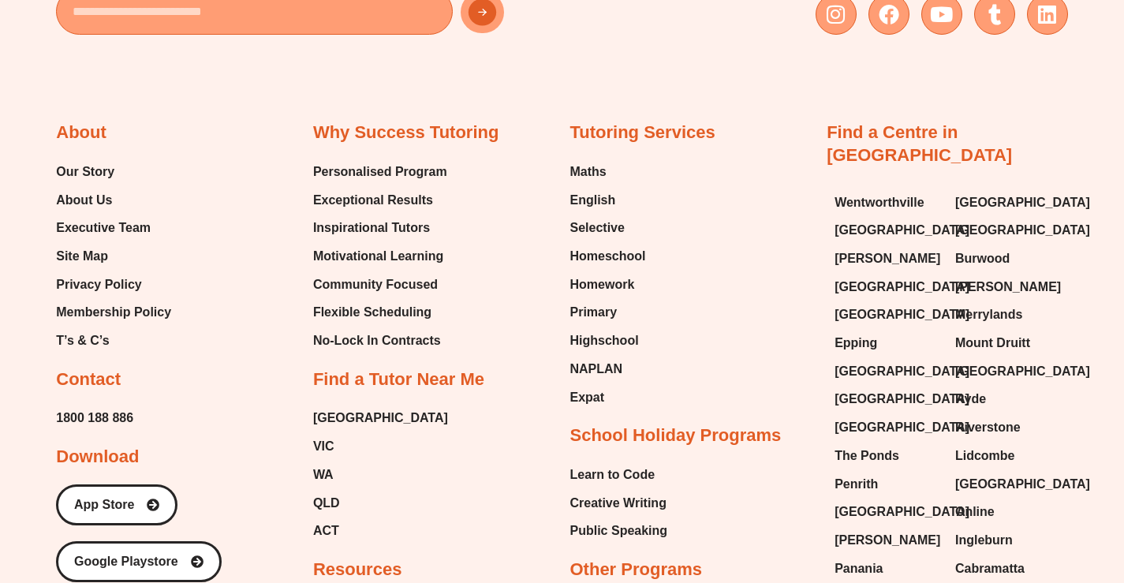
scroll to position [5792, 0]
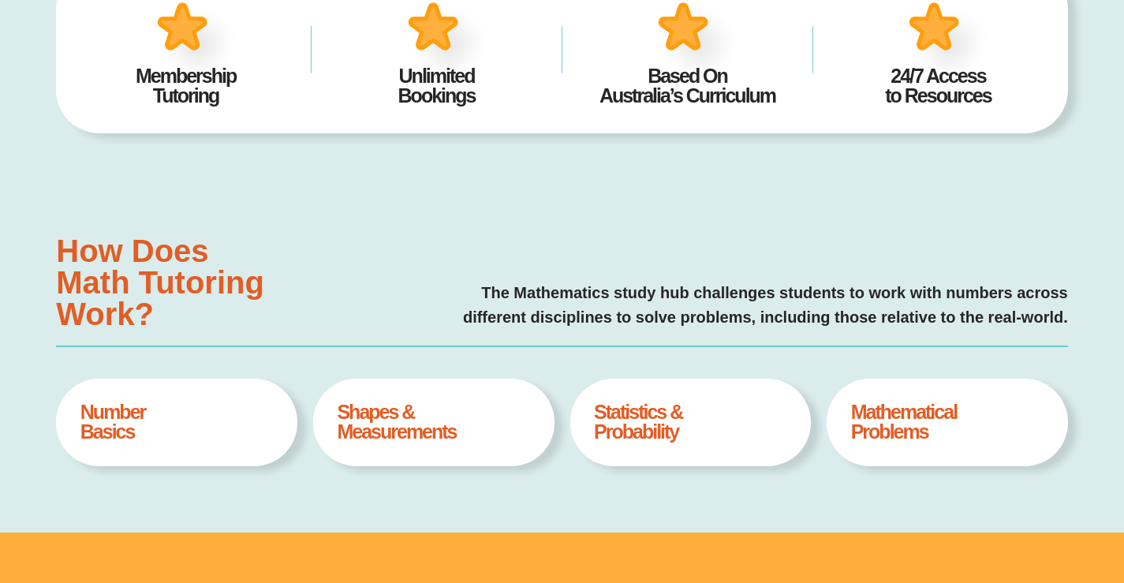
scroll to position [394, 0]
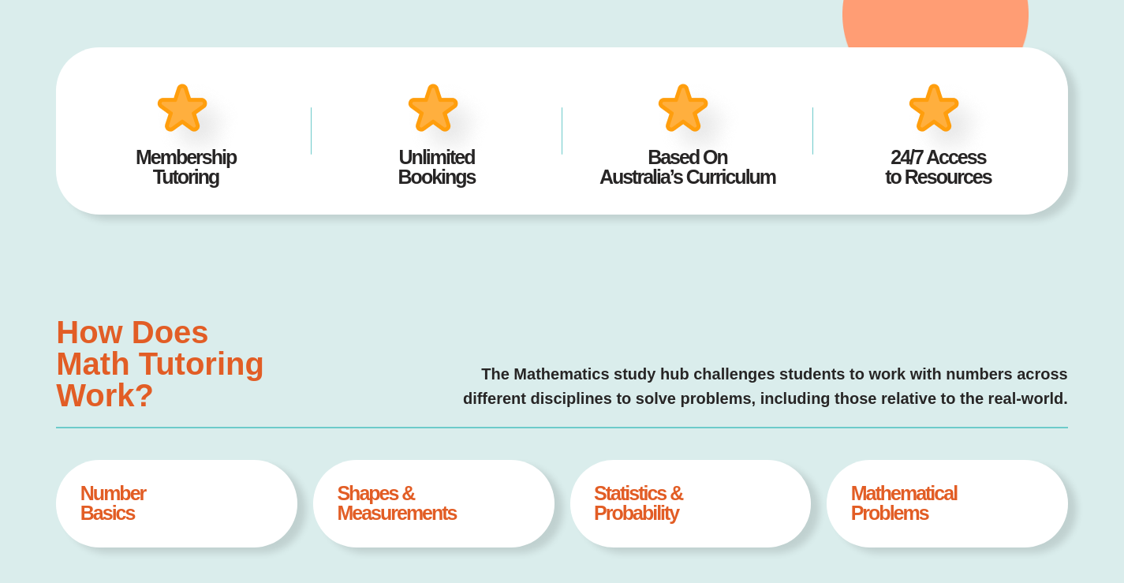
type input "*"
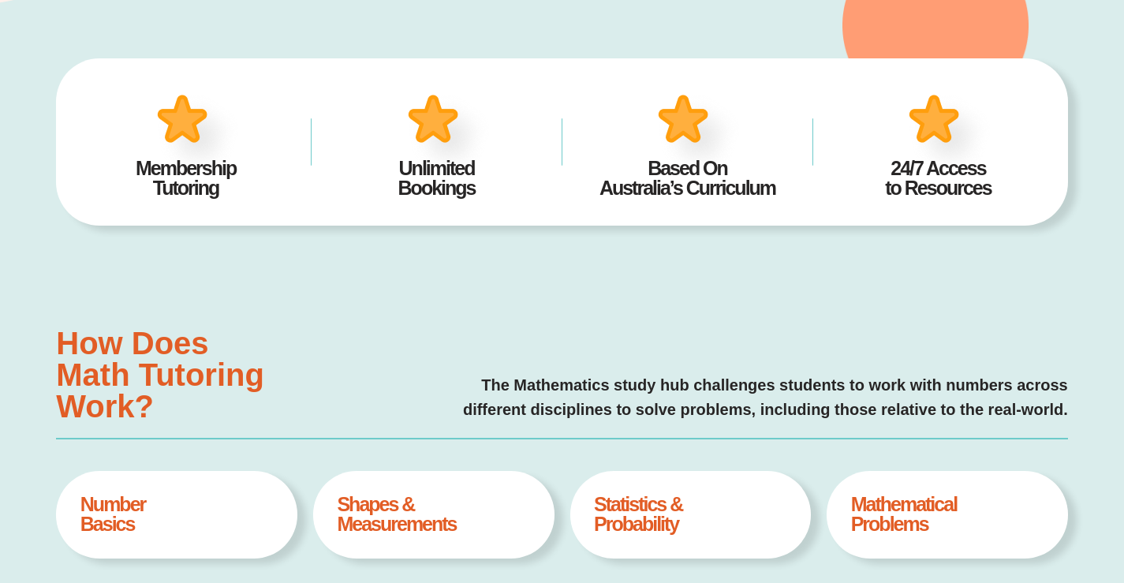
scroll to position [333, 0]
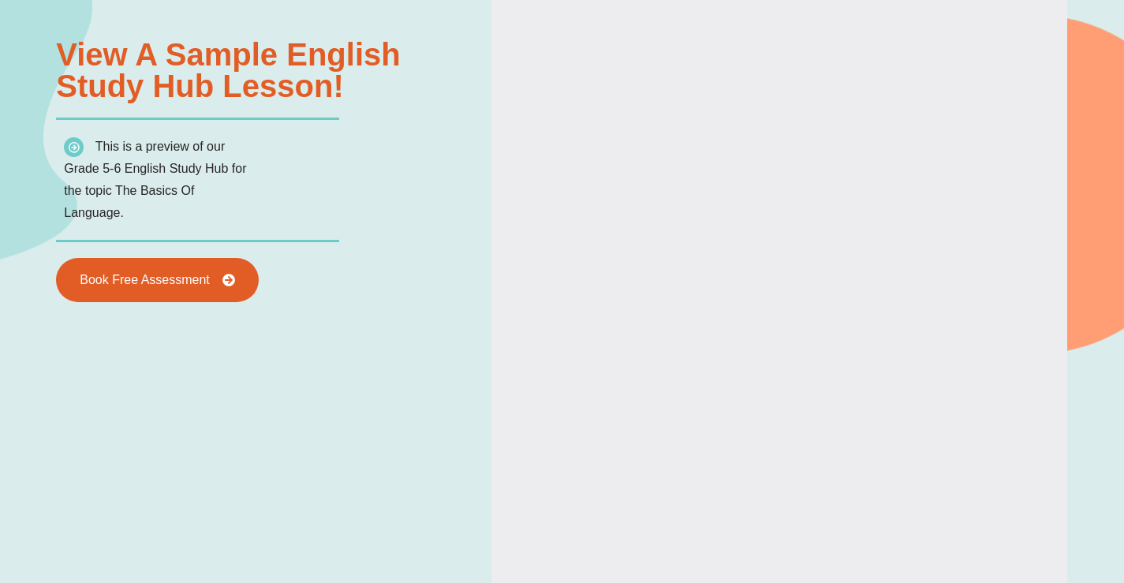
type input "*"
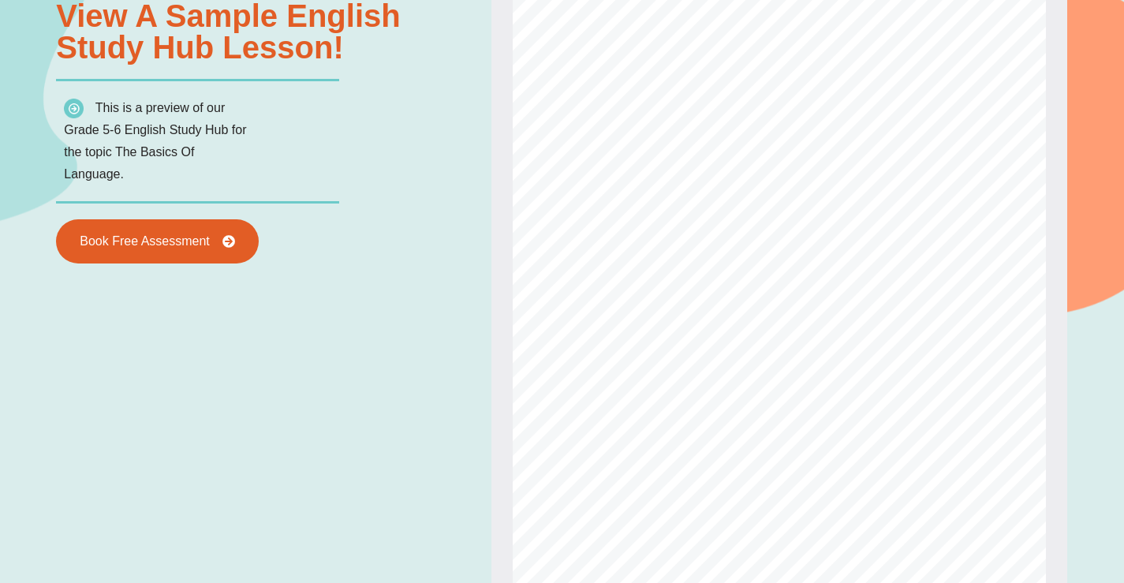
scroll to position [17, 0]
